Goal: Information Seeking & Learning: Learn about a topic

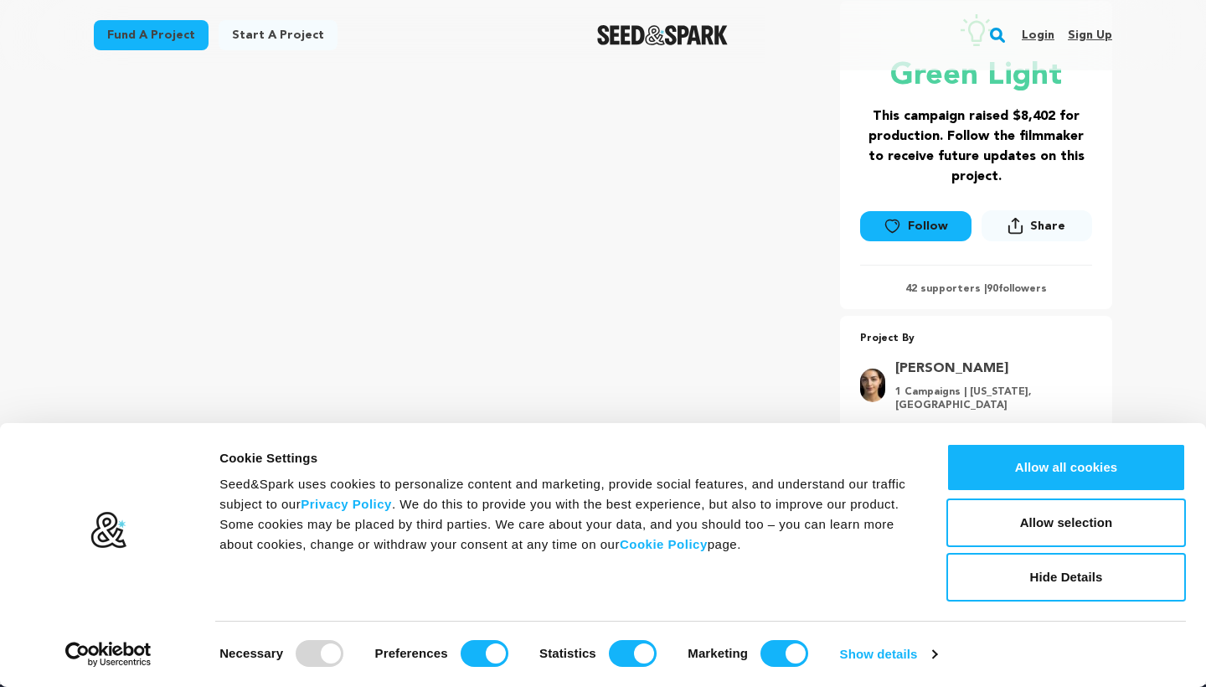
scroll to position [364, 0]
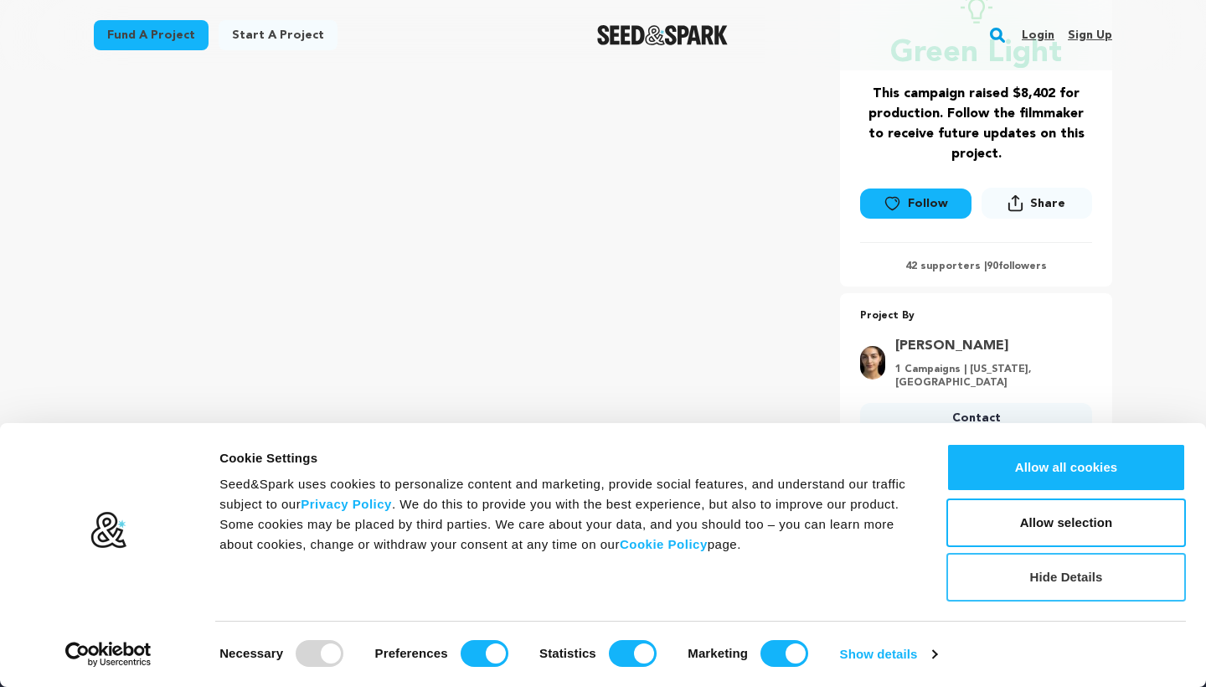
click at [1125, 587] on button "Hide Details" at bounding box center [1067, 577] width 240 height 49
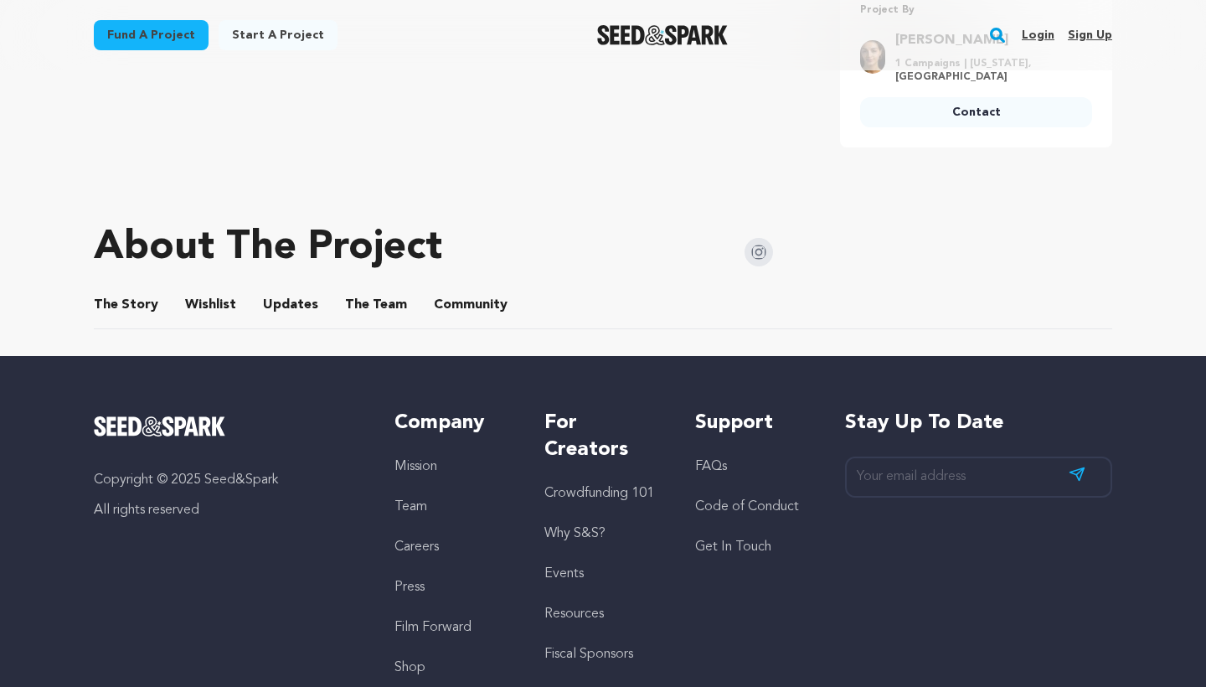
scroll to position [720, 0]
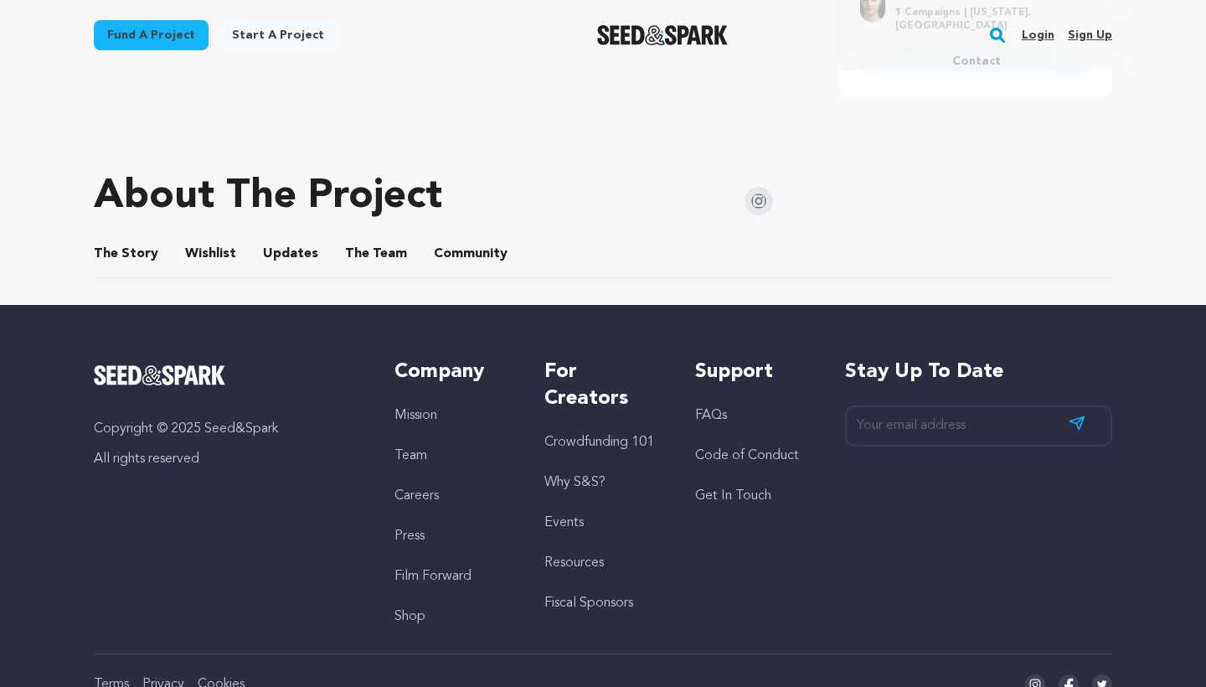
click at [137, 237] on button "The Story" at bounding box center [126, 257] width 40 height 40
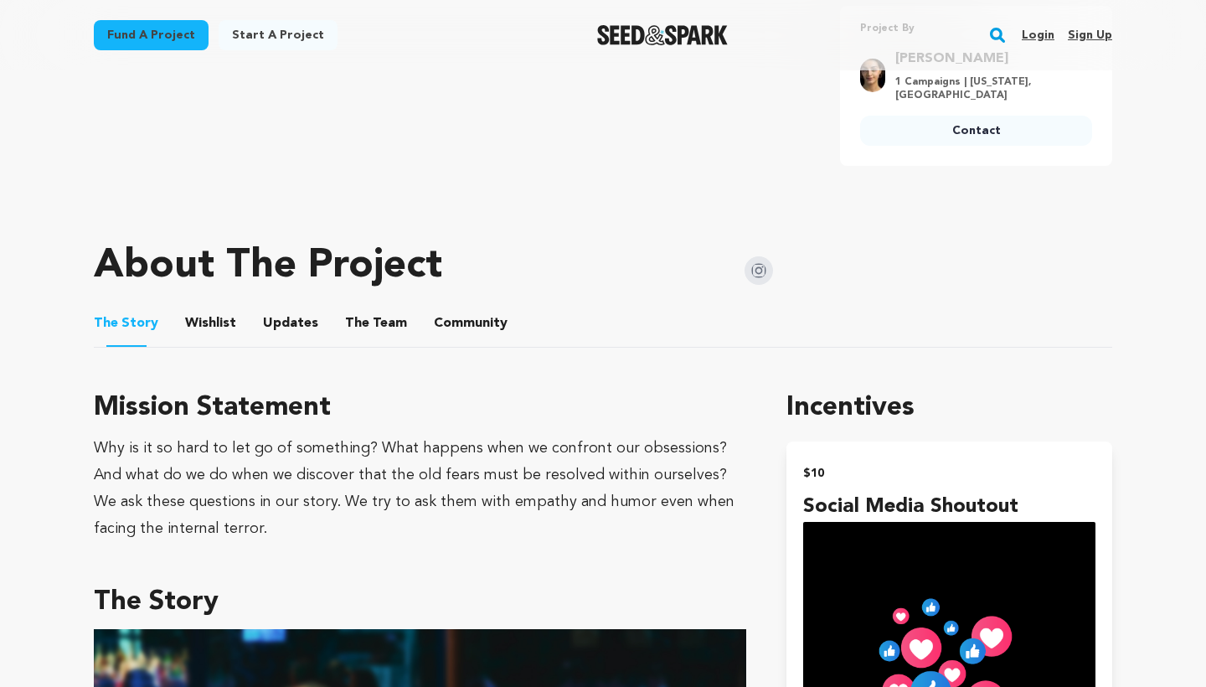
scroll to position [631, 0]
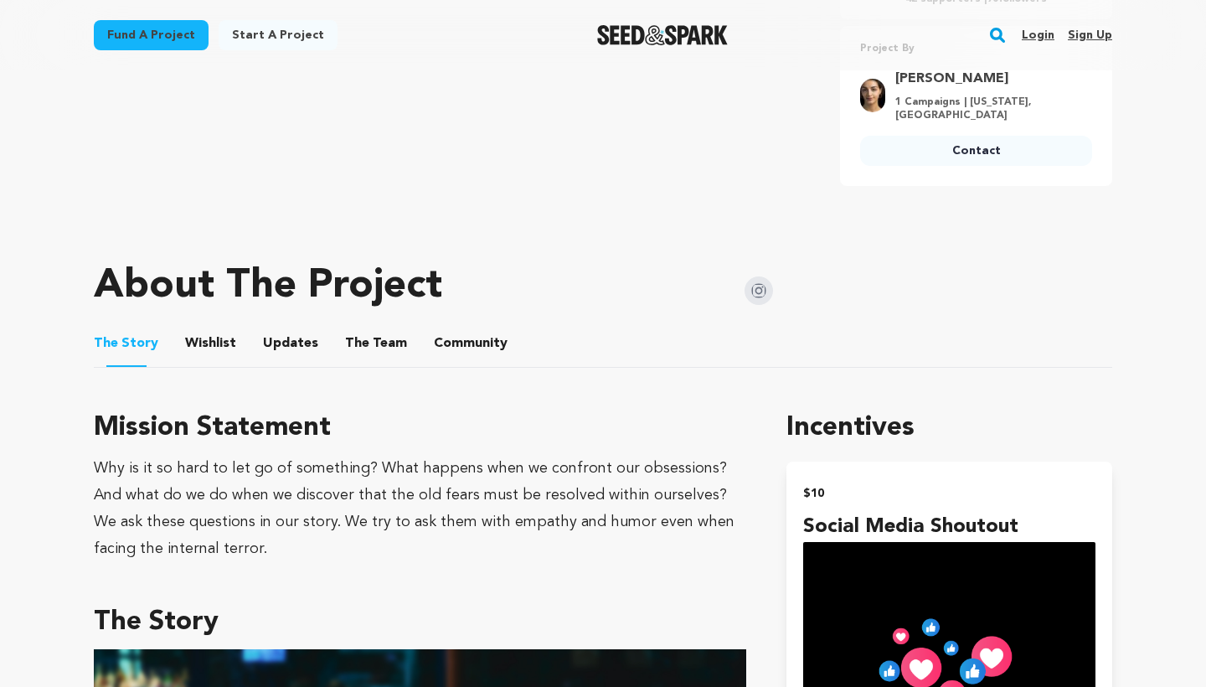
click at [474, 327] on button "Community" at bounding box center [471, 347] width 40 height 40
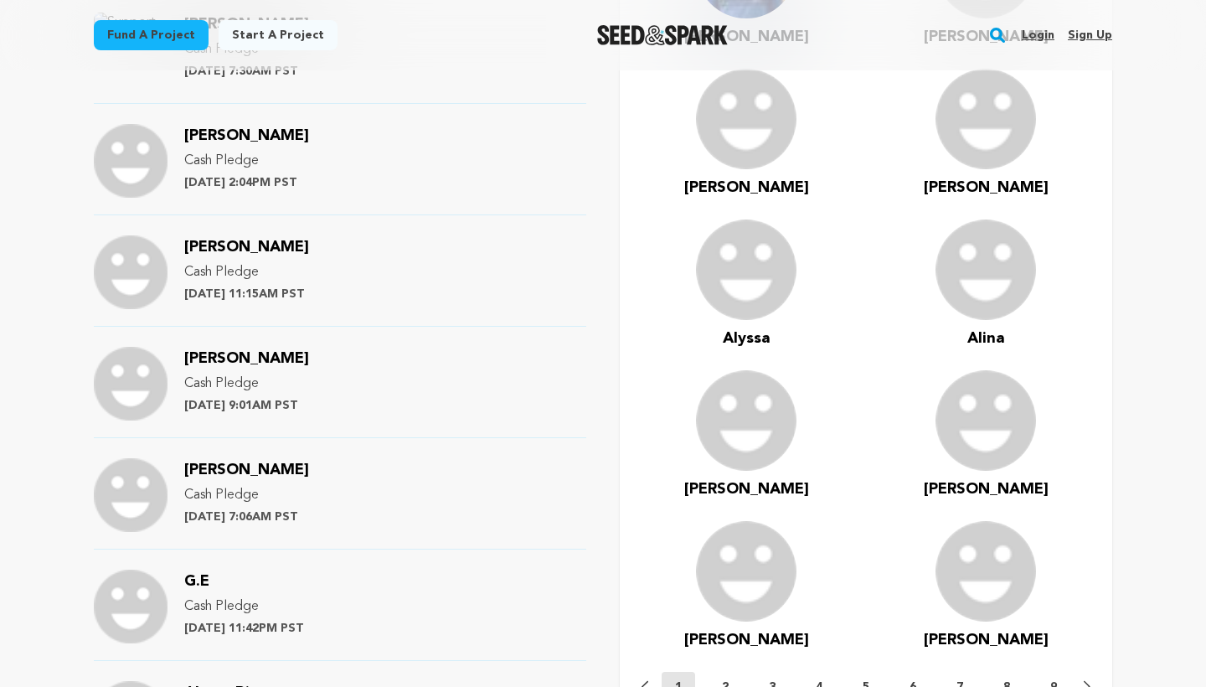
scroll to position [1201, 0]
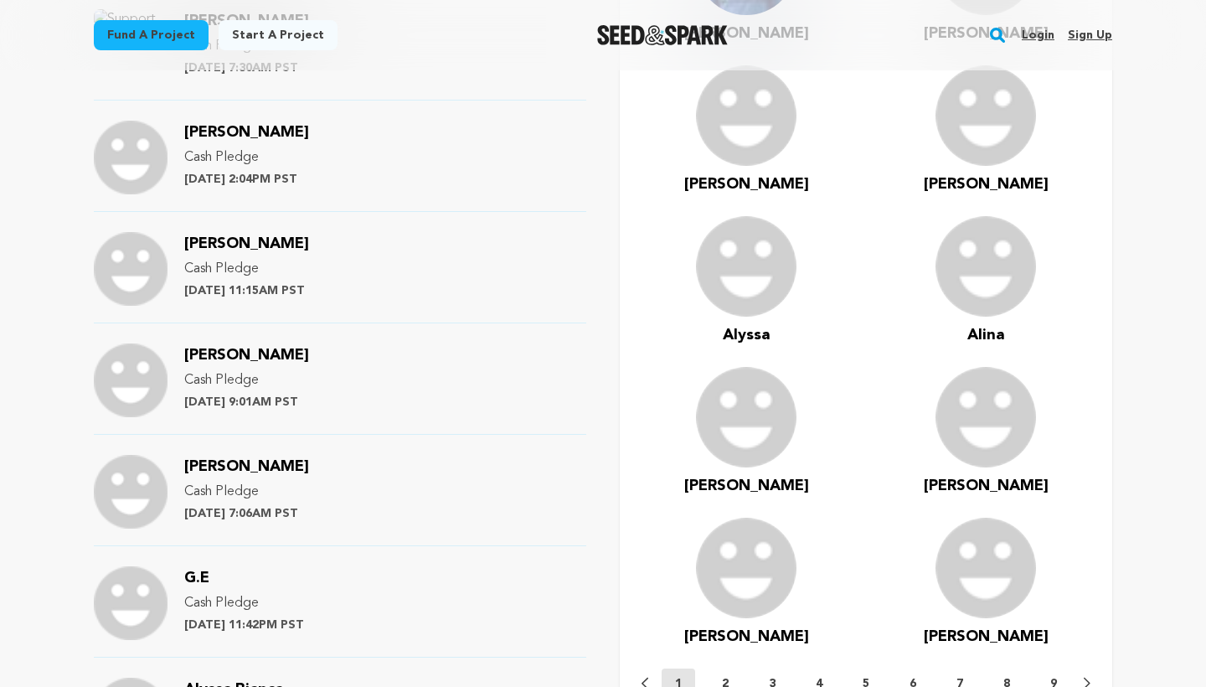
drag, startPoint x: 323, startPoint y: 442, endPoint x: 180, endPoint y: 439, distance: 142.5
click at [180, 455] on div "Sophia Sagaradze Cash Pledge Monday July 8th at 7:06AM PST" at bounding box center [340, 500] width 493 height 91
copy span "[PERSON_NAME]"
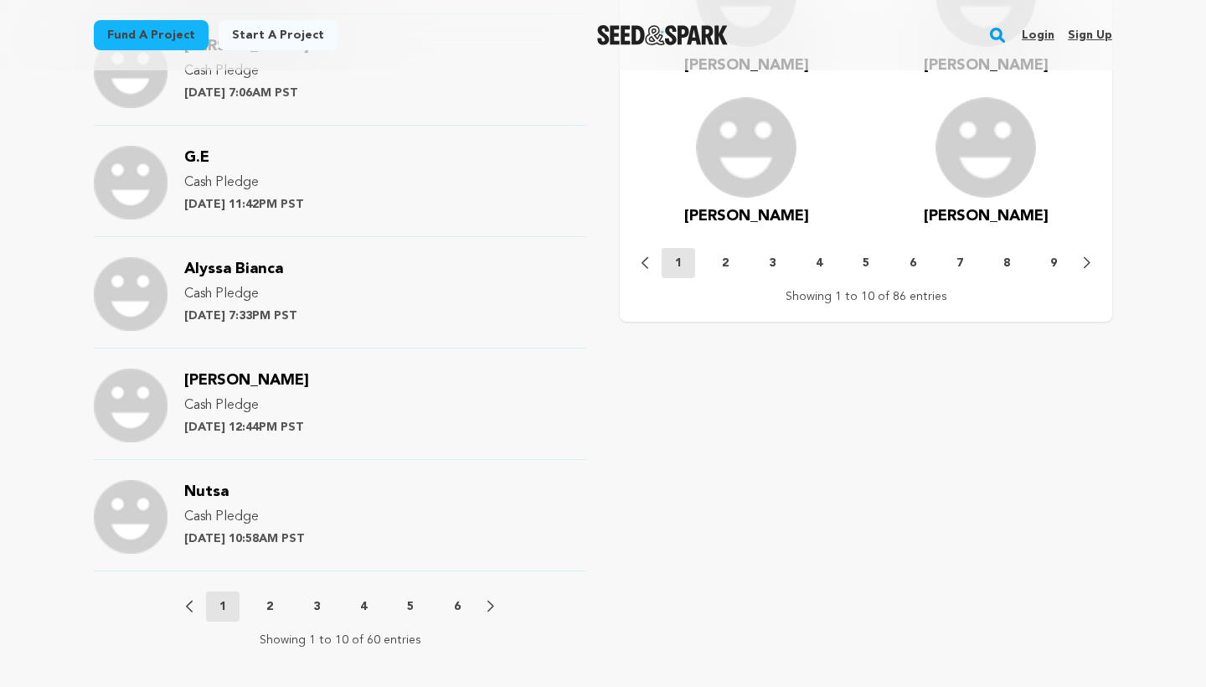
scroll to position [1629, 0]
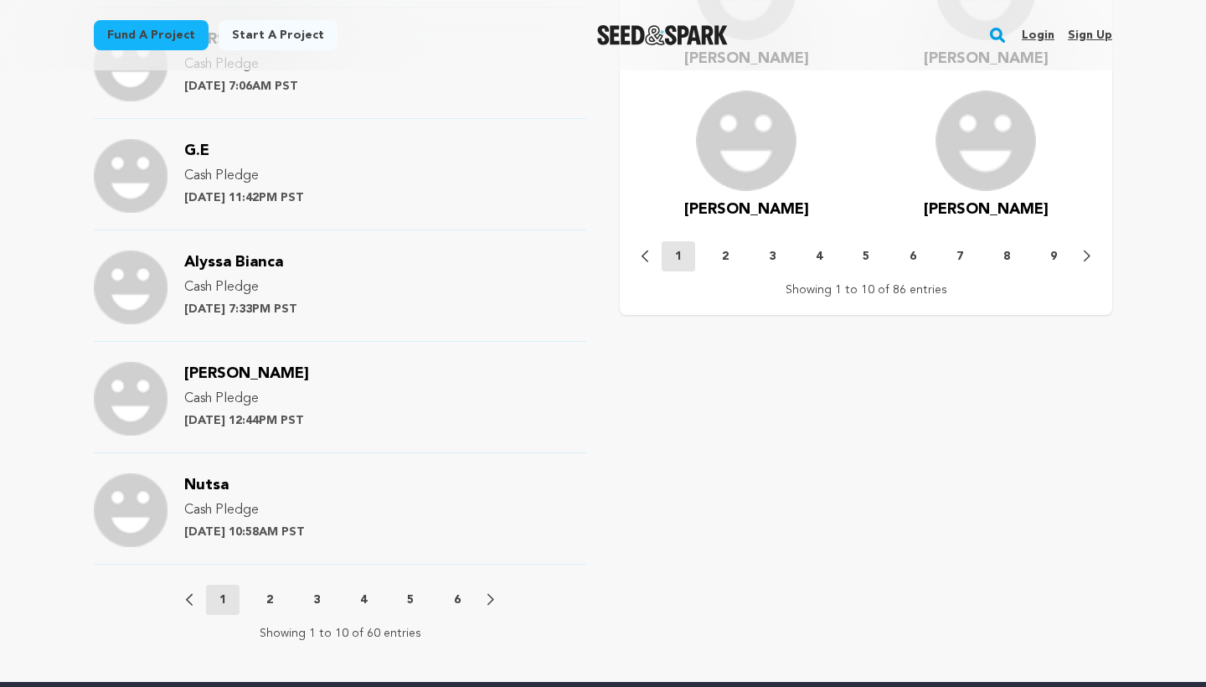
click at [266, 591] on p "2" at bounding box center [269, 599] width 7 height 17
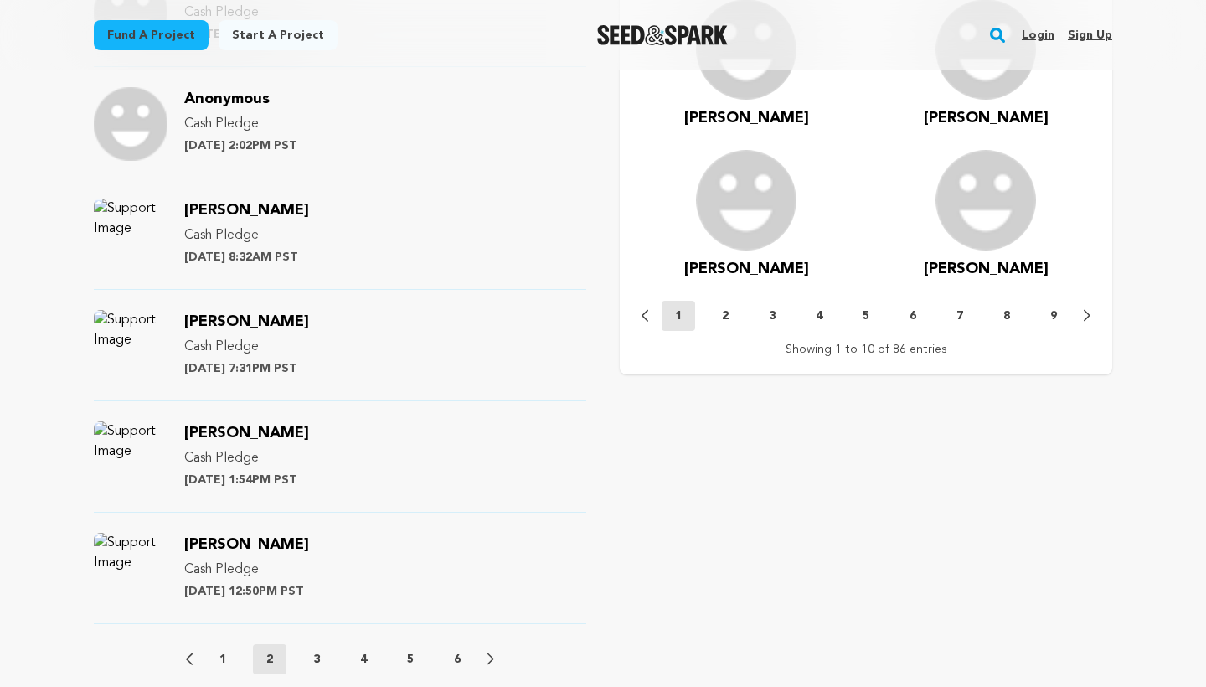
scroll to position [1570, 0]
click at [314, 650] on p "3" at bounding box center [316, 658] width 7 height 17
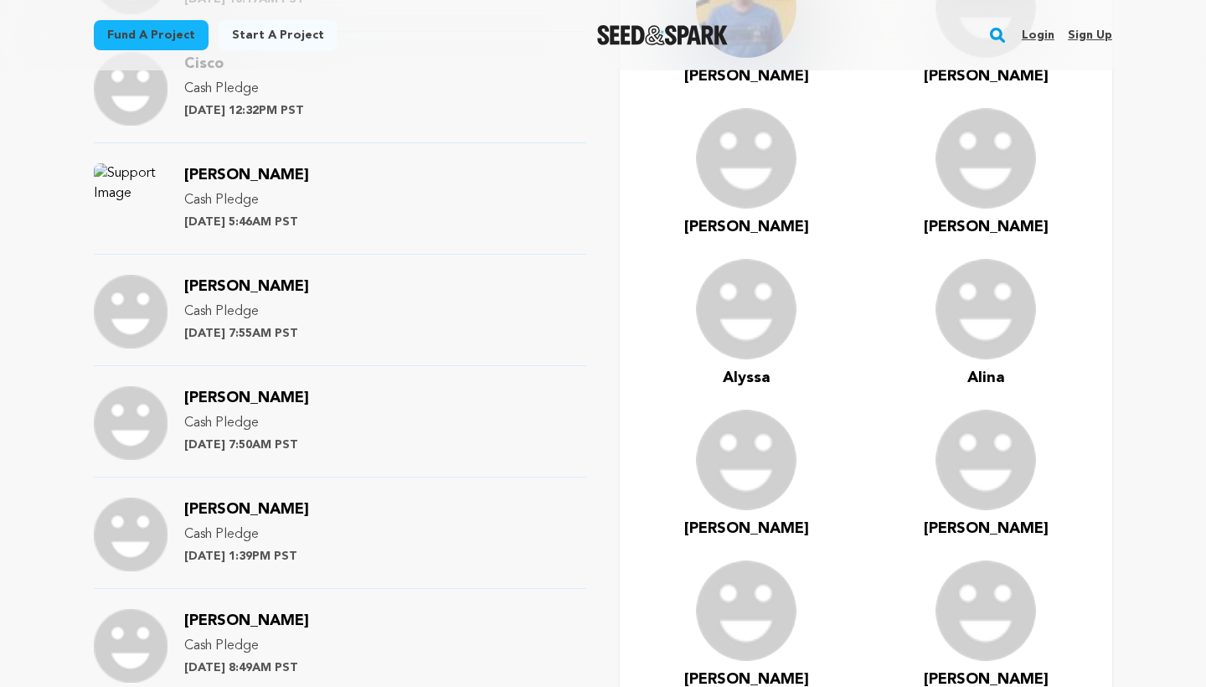
scroll to position [1154, 0]
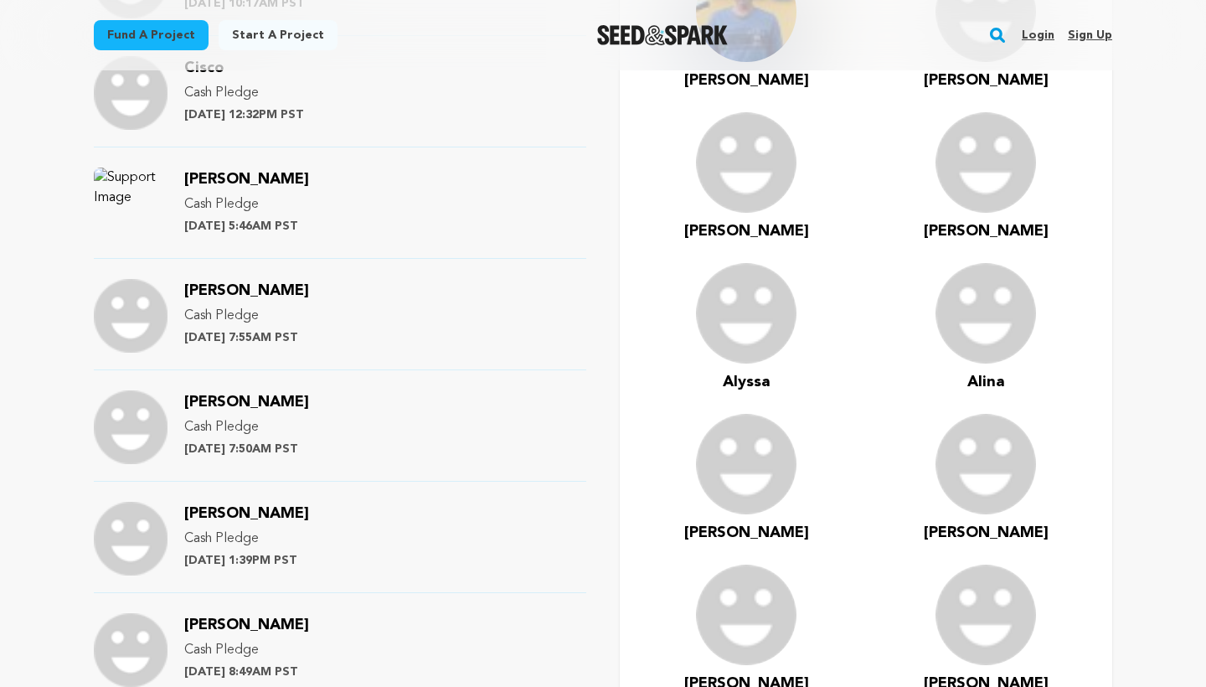
click at [261, 441] on p "Friday June 21st at 7:50AM PST" at bounding box center [246, 449] width 125 height 17
click at [241, 417] on p "Cash Pledge" at bounding box center [246, 427] width 125 height 20
click at [248, 395] on span "Maia Chichikoshvili" at bounding box center [246, 402] width 125 height 15
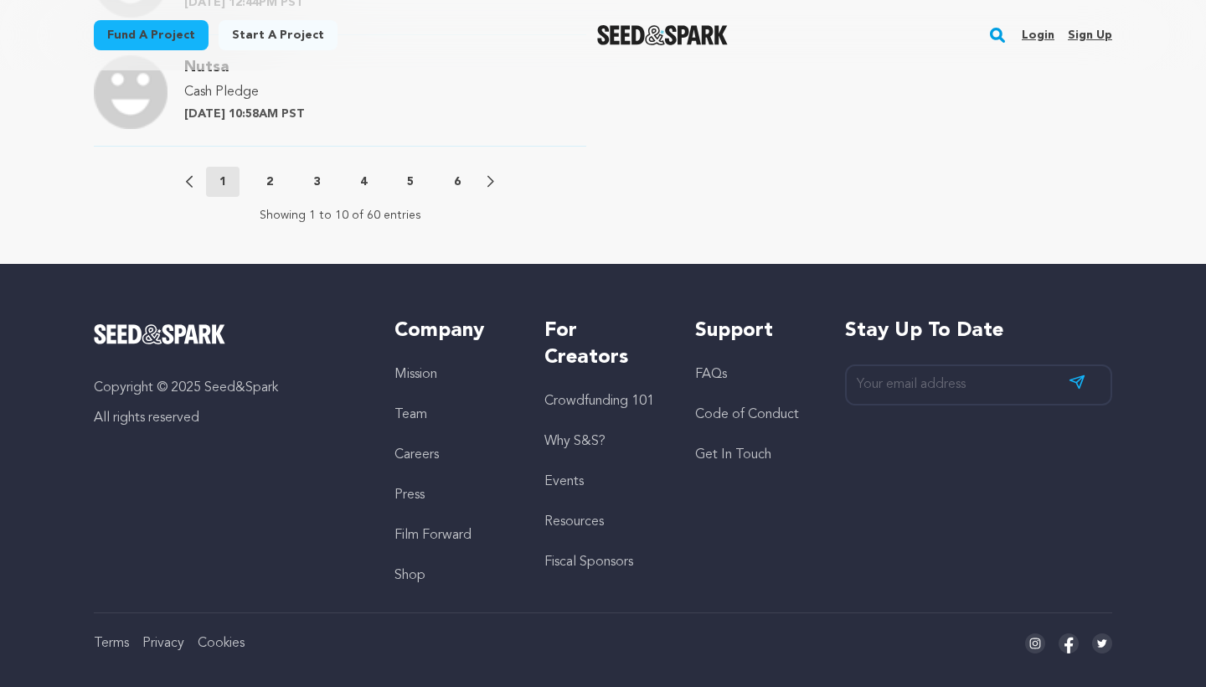
scroll to position [2046, 0]
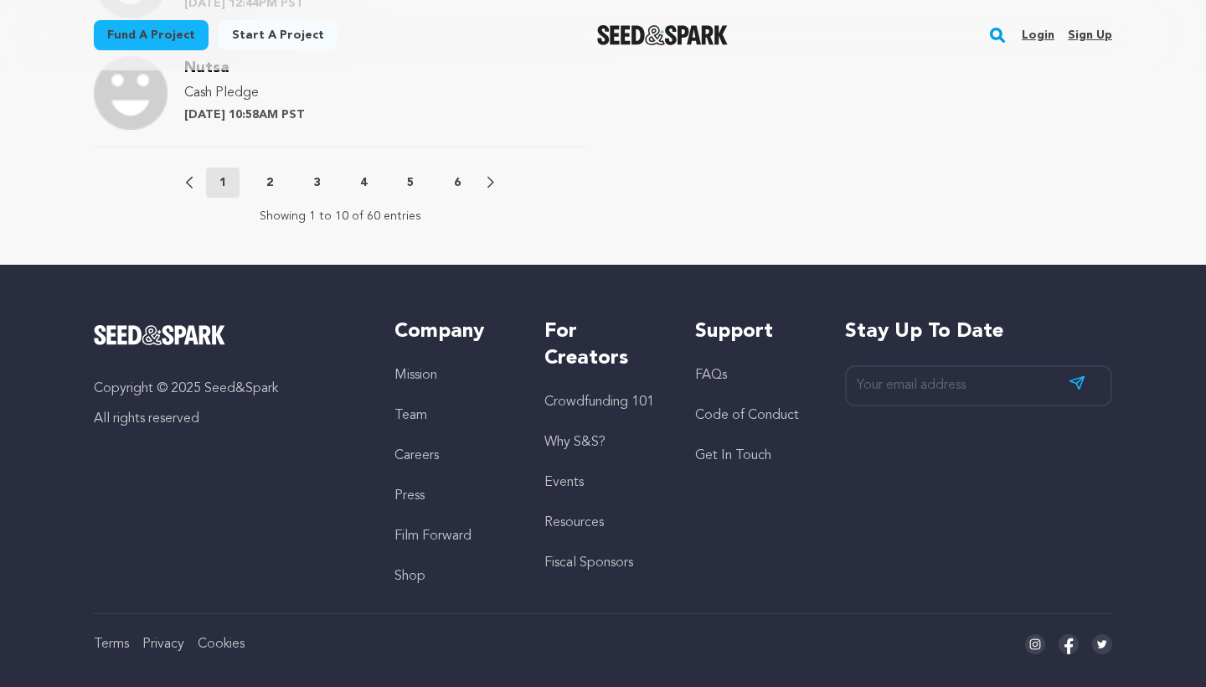
click at [465, 174] on button "6" at bounding box center [458, 182] width 34 height 17
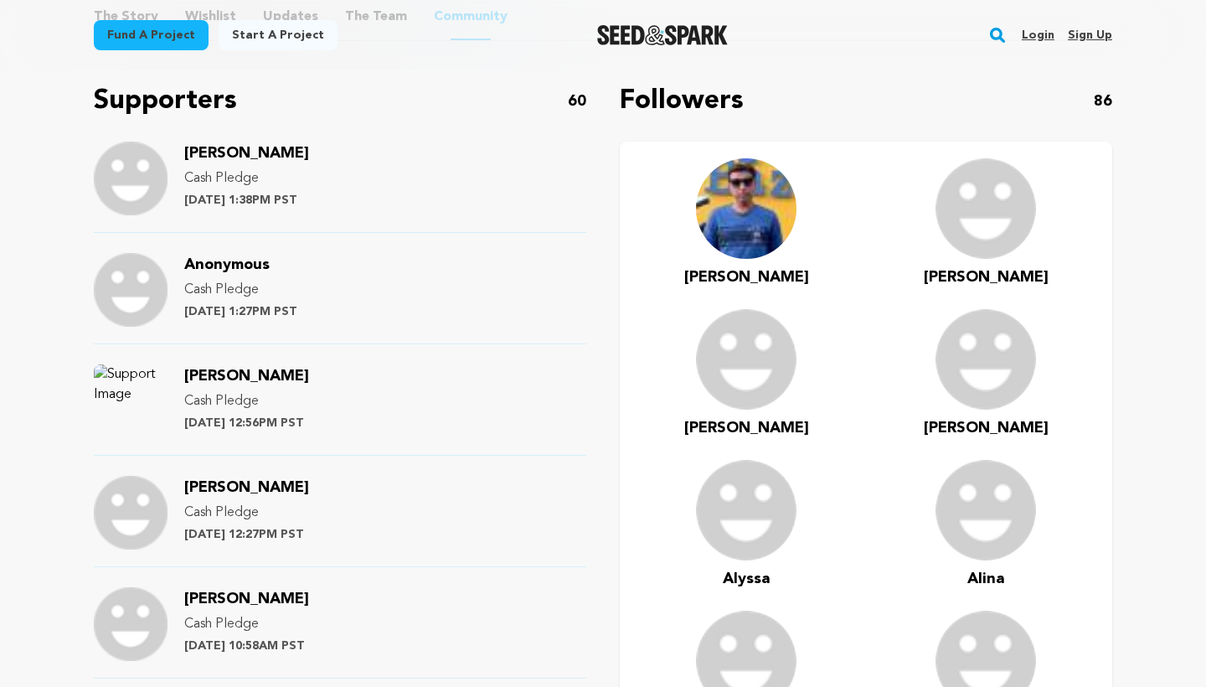
scroll to position [957, 0]
click at [301, 369] on span "[PERSON_NAME]" at bounding box center [246, 376] width 125 height 15
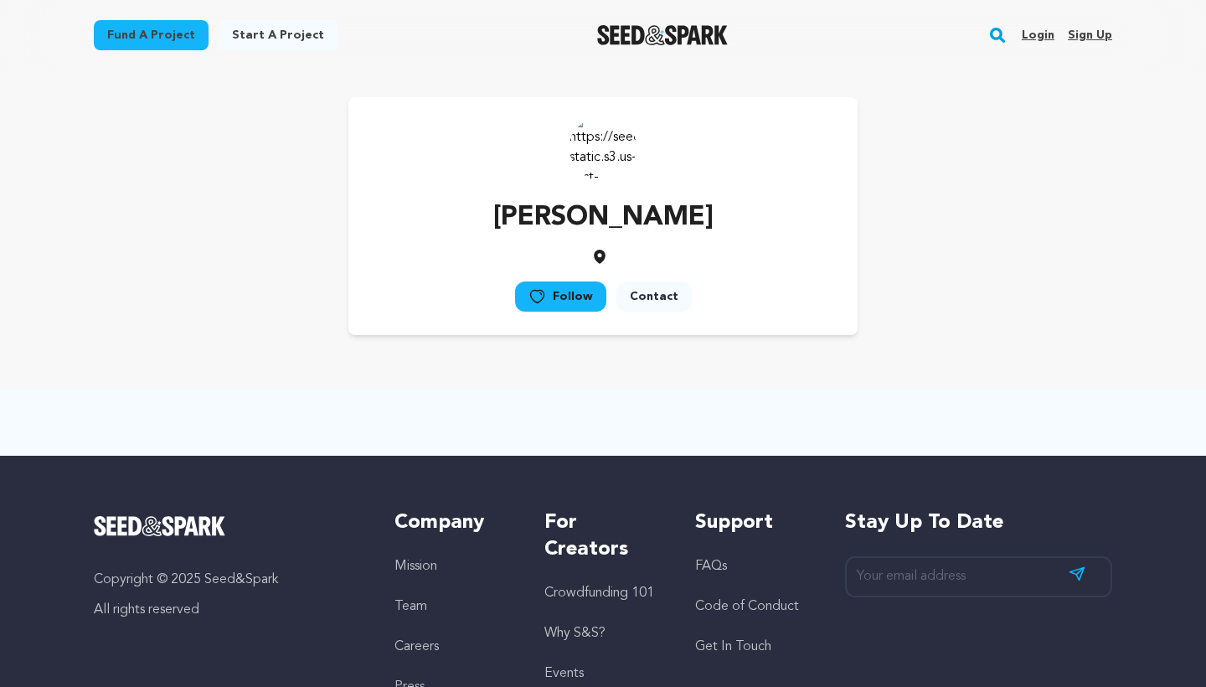
click at [596, 252] on icon at bounding box center [600, 257] width 12 height 14
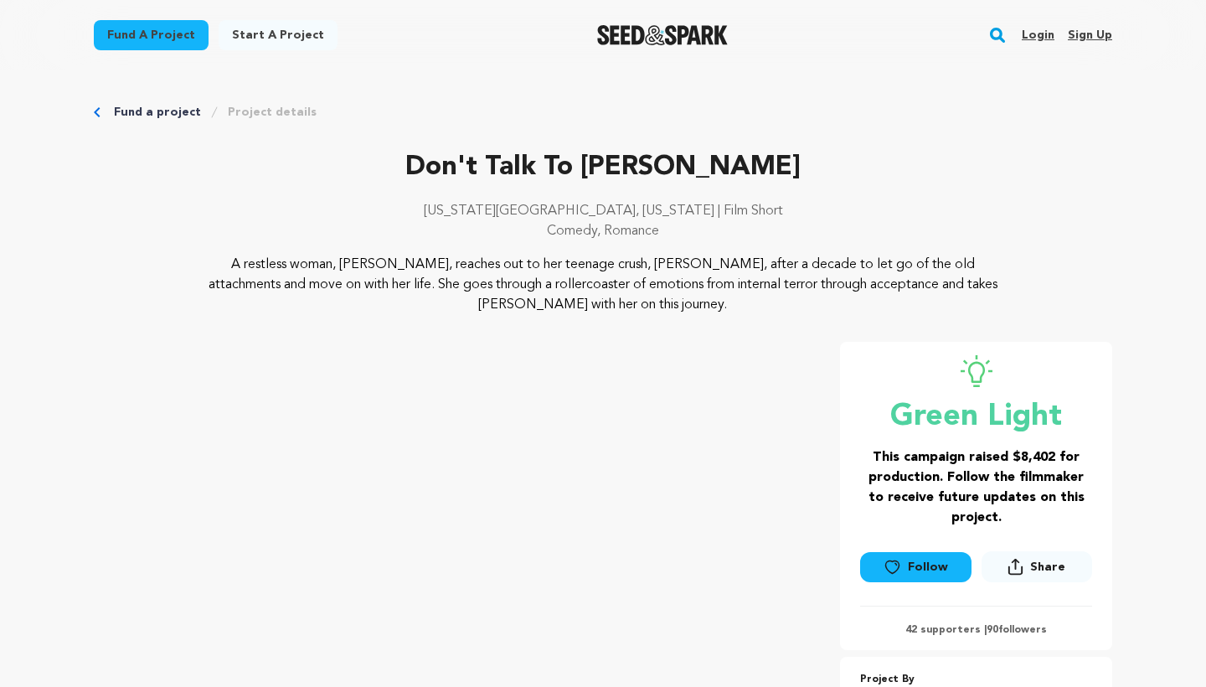
click at [476, 178] on p "Don't Talk To [PERSON_NAME]" at bounding box center [603, 167] width 1019 height 40
click at [297, 106] on link "Project details" at bounding box center [272, 112] width 89 height 17
